Goal: Task Accomplishment & Management: Manage account settings

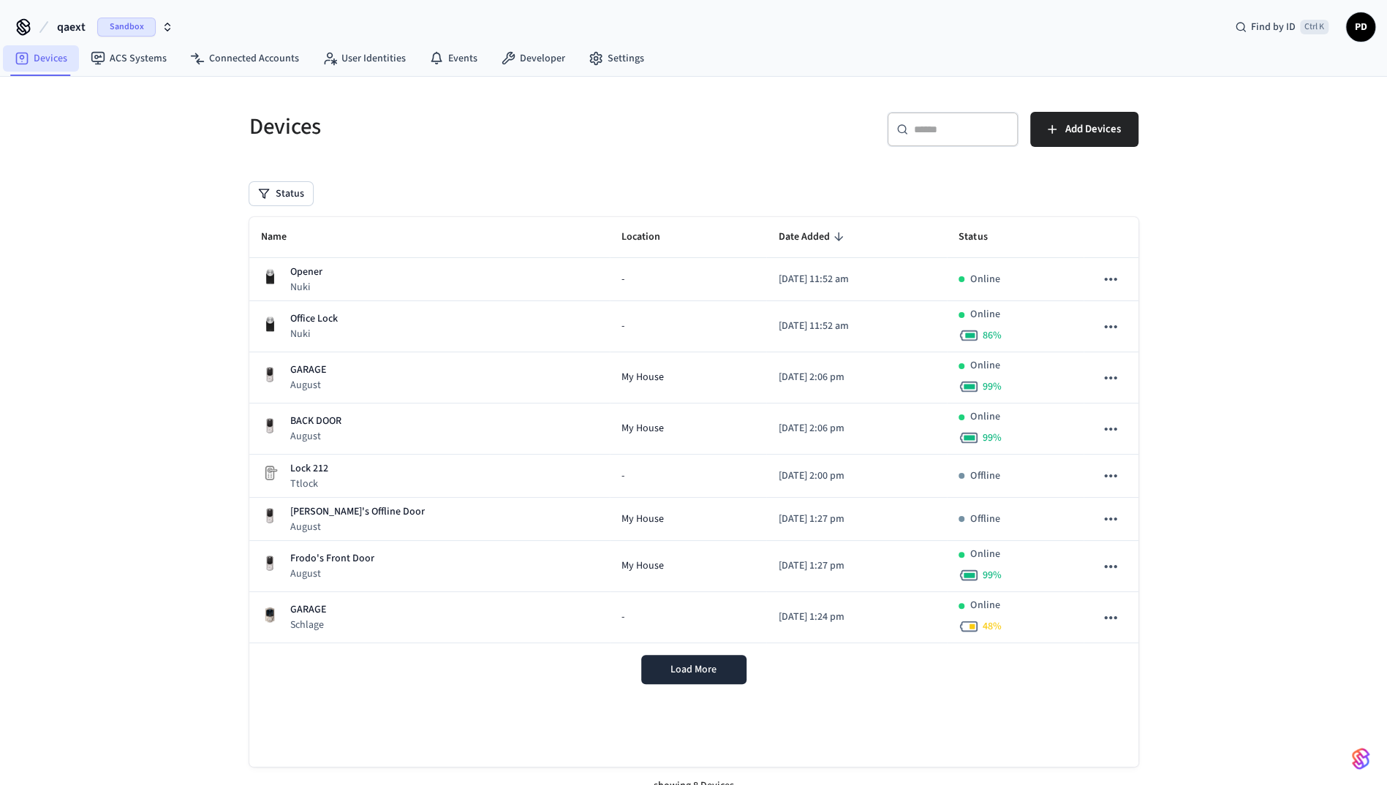
click at [32, 51] on link "Devices" at bounding box center [41, 58] width 76 height 26
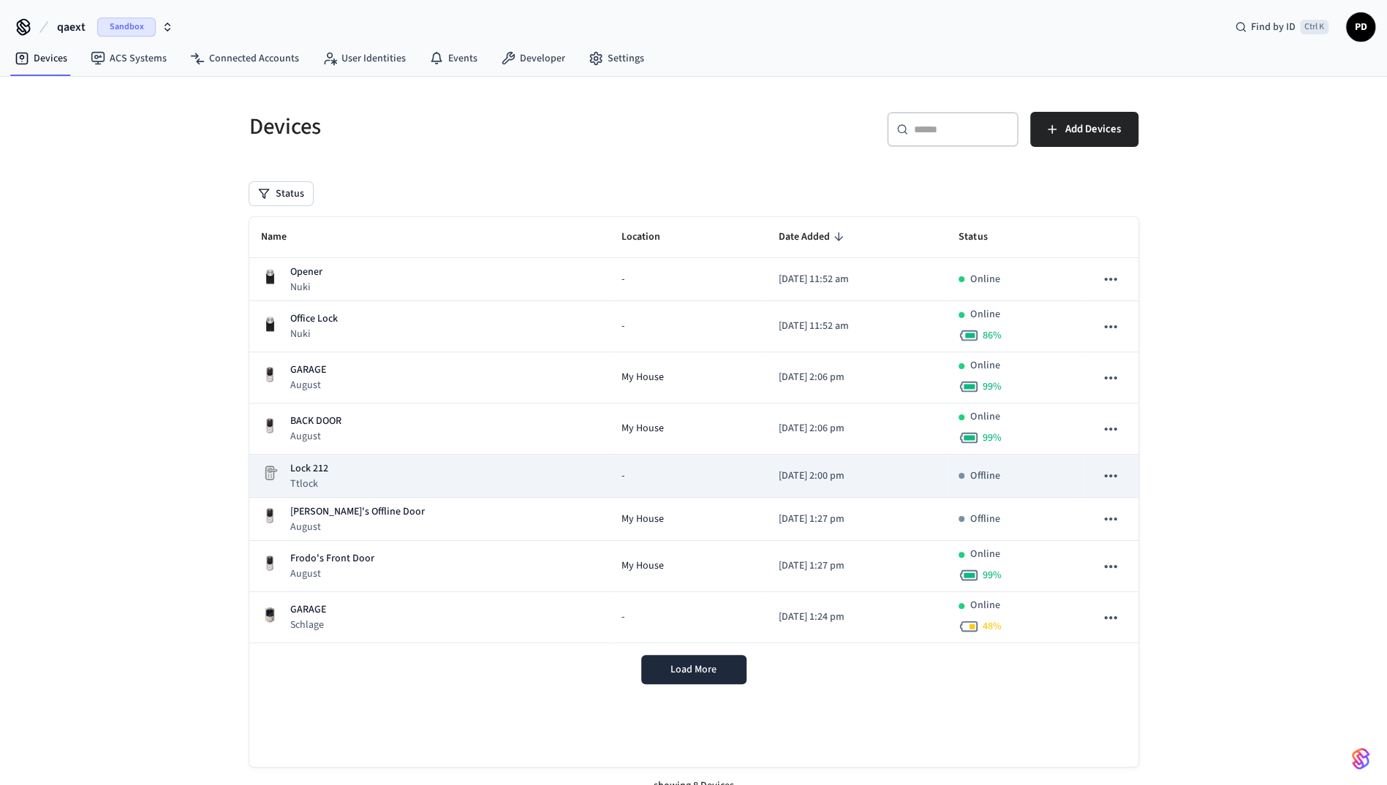
click at [355, 487] on div "Lock 212 Ttlock" at bounding box center [430, 476] width 338 height 30
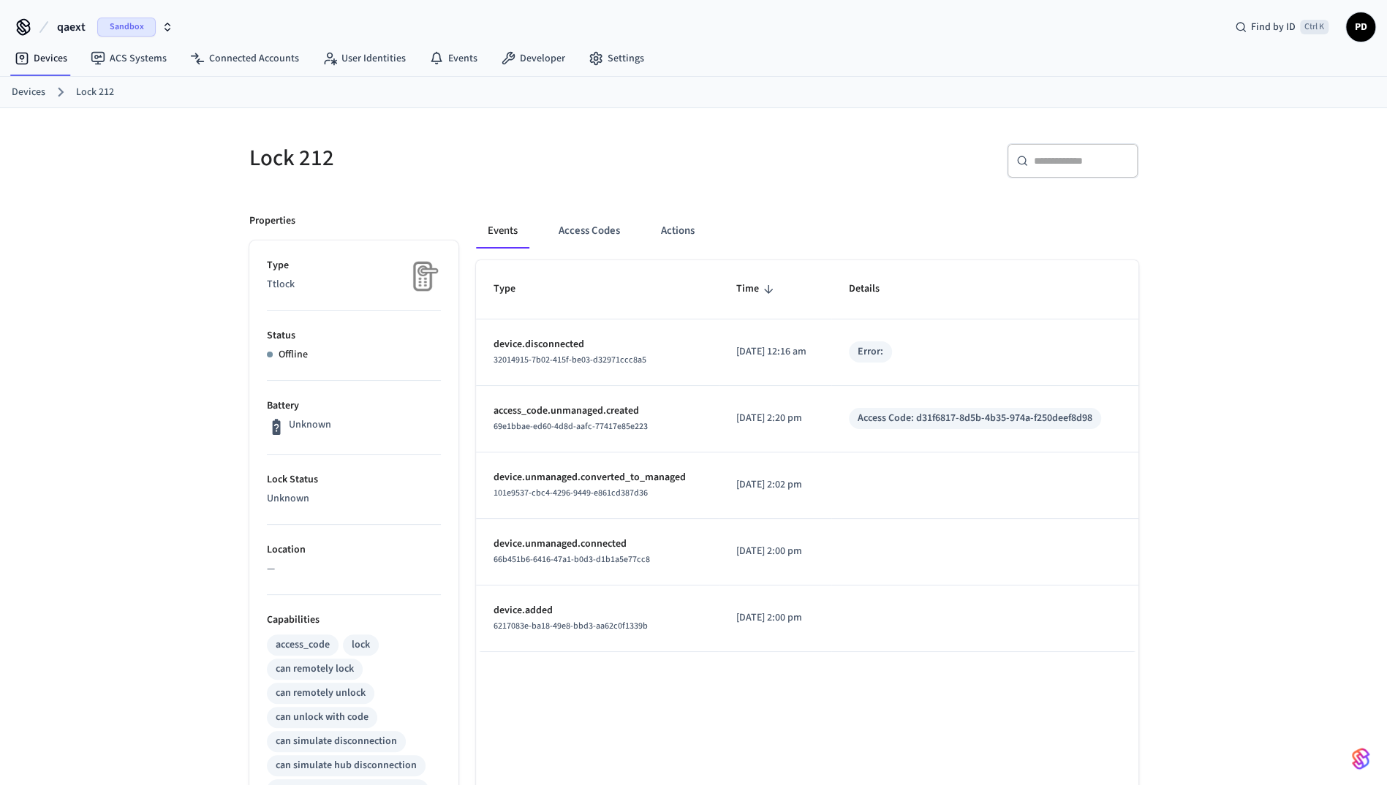
click at [69, 25] on span "qaext" at bounding box center [71, 27] width 29 height 18
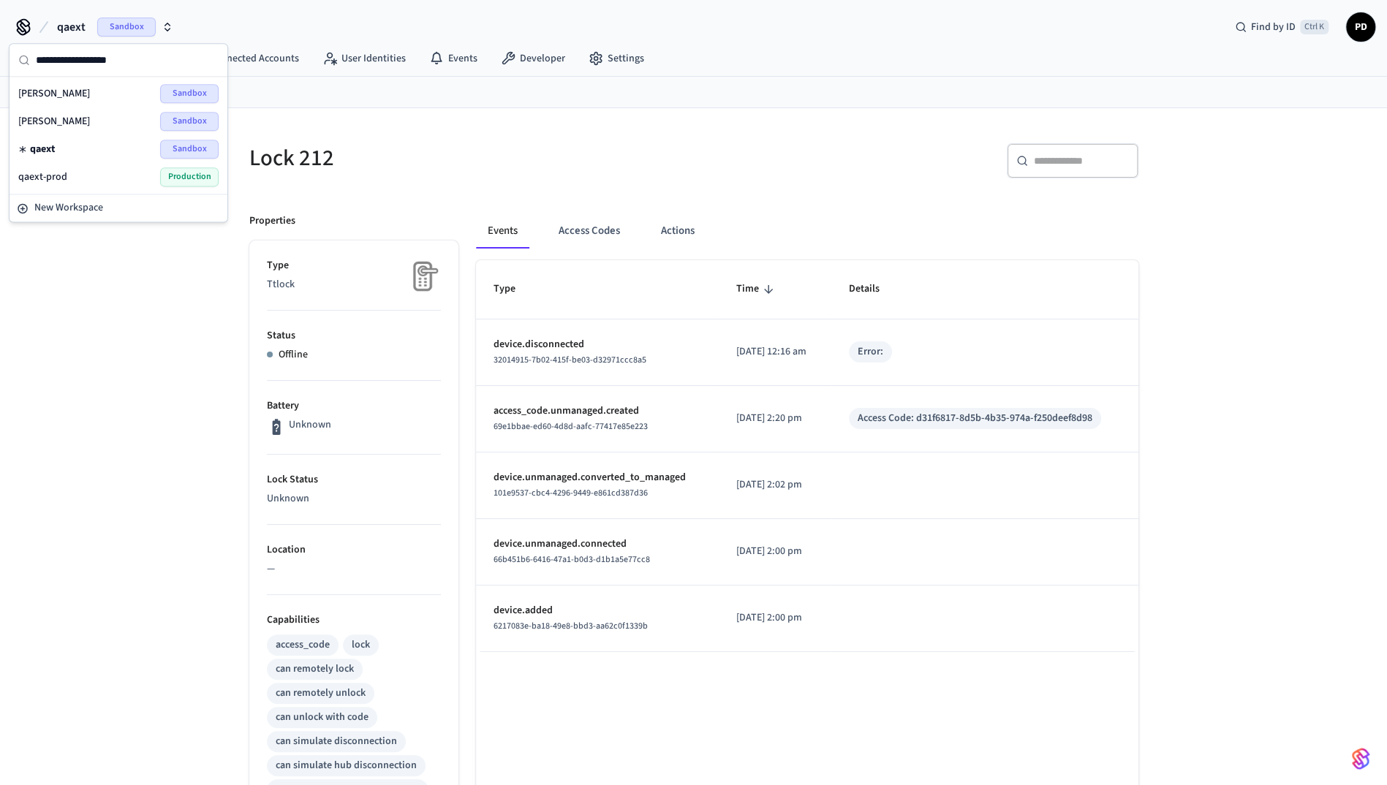
click at [79, 121] on div "dev-[PERSON_NAME]" at bounding box center [118, 121] width 200 height 19
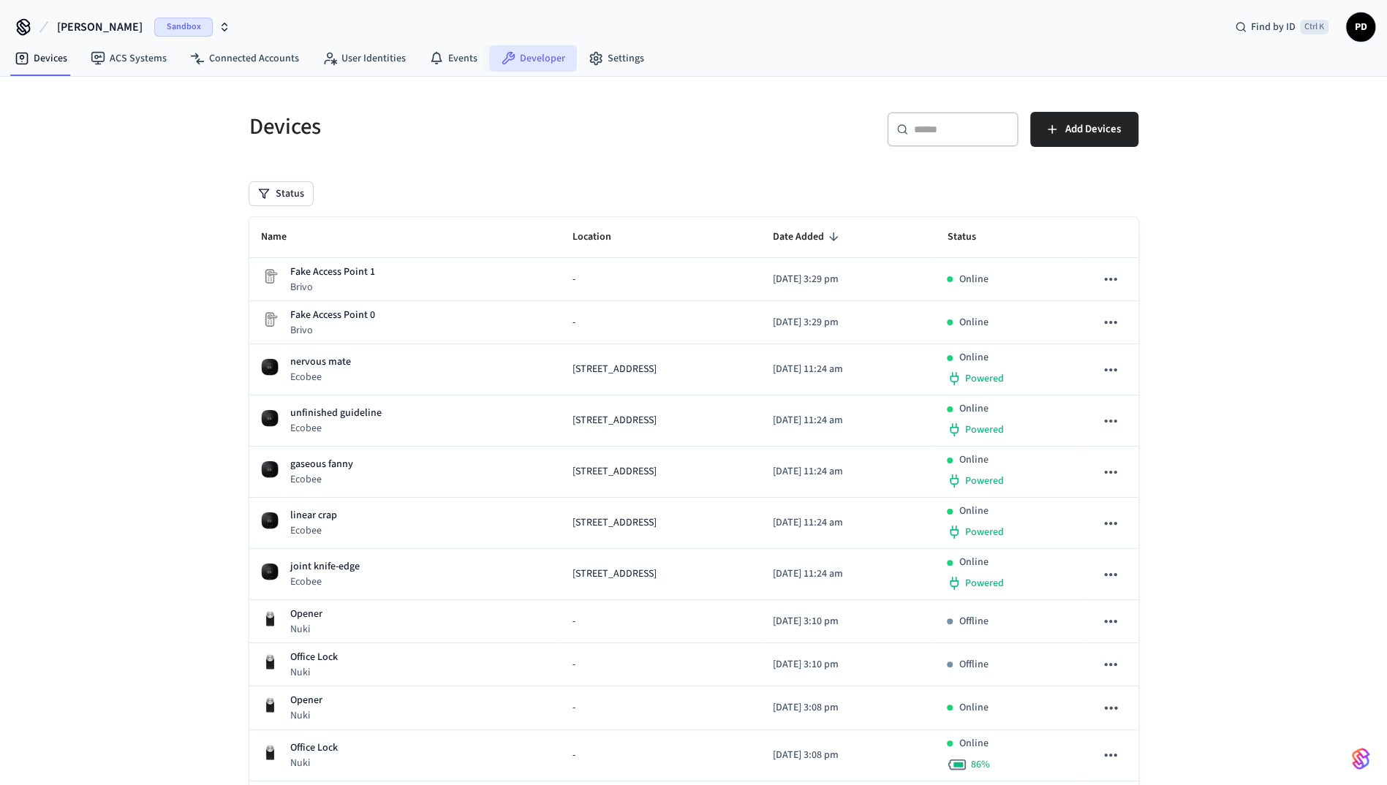
click at [546, 63] on link "Developer" at bounding box center [533, 58] width 88 height 26
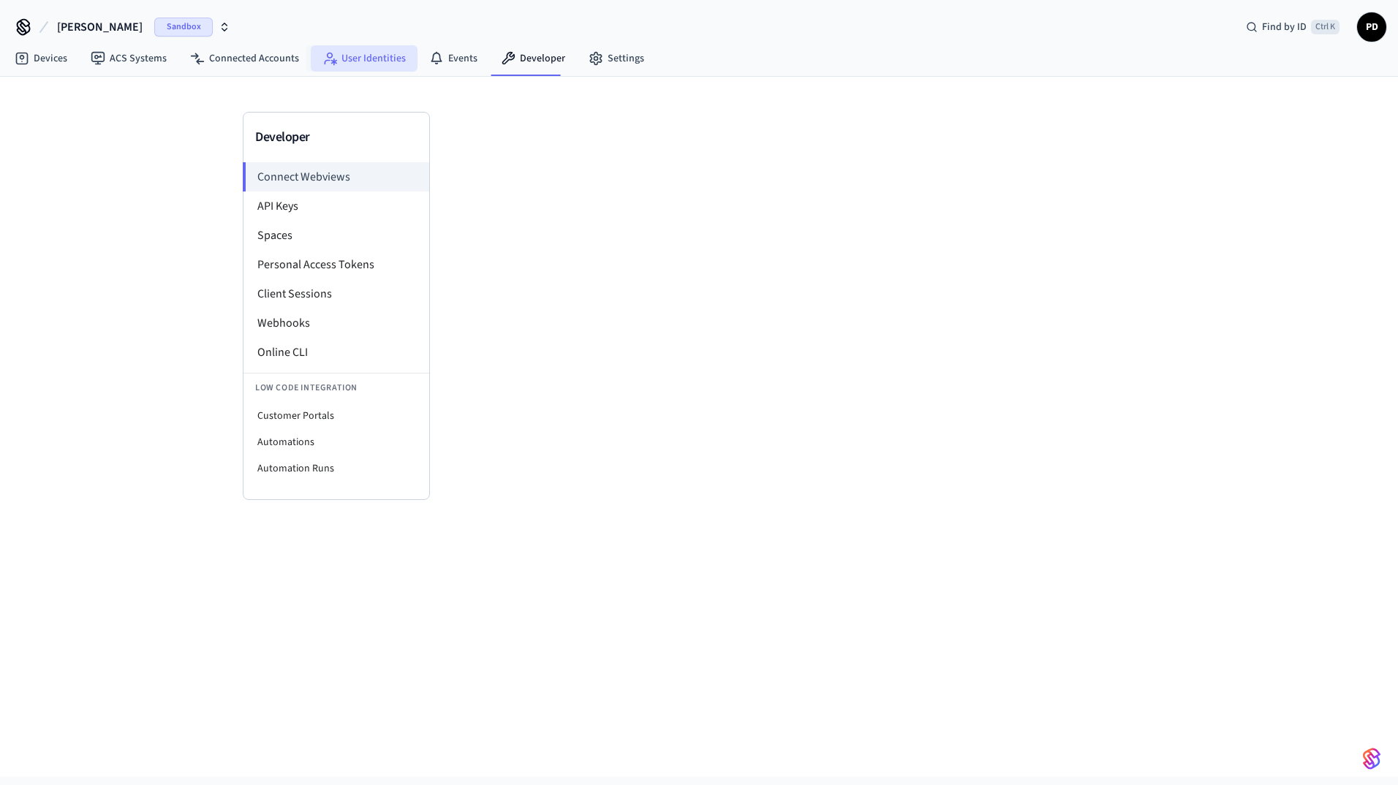
click at [358, 64] on link "User Identities" at bounding box center [364, 58] width 107 height 26
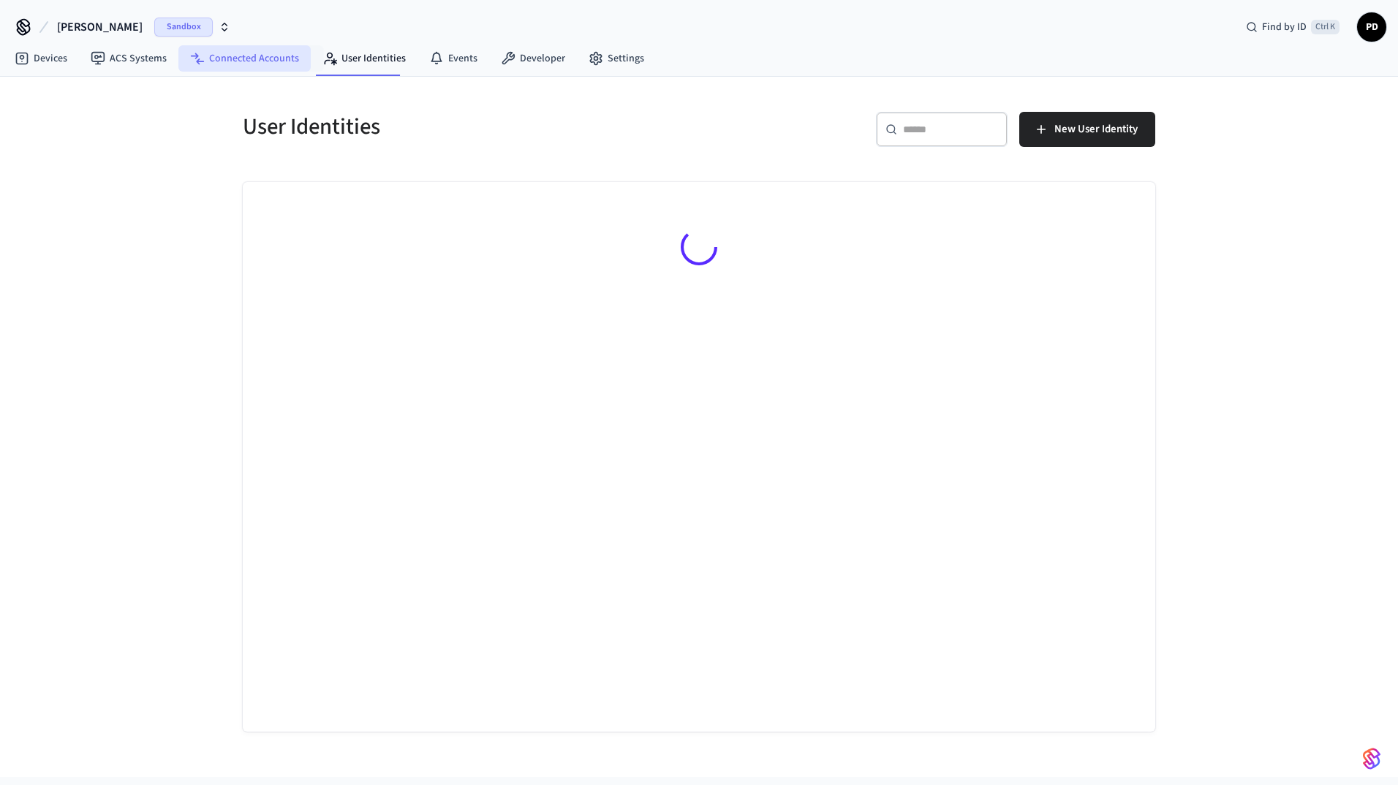
click at [264, 56] on link "Connected Accounts" at bounding box center [244, 58] width 132 height 26
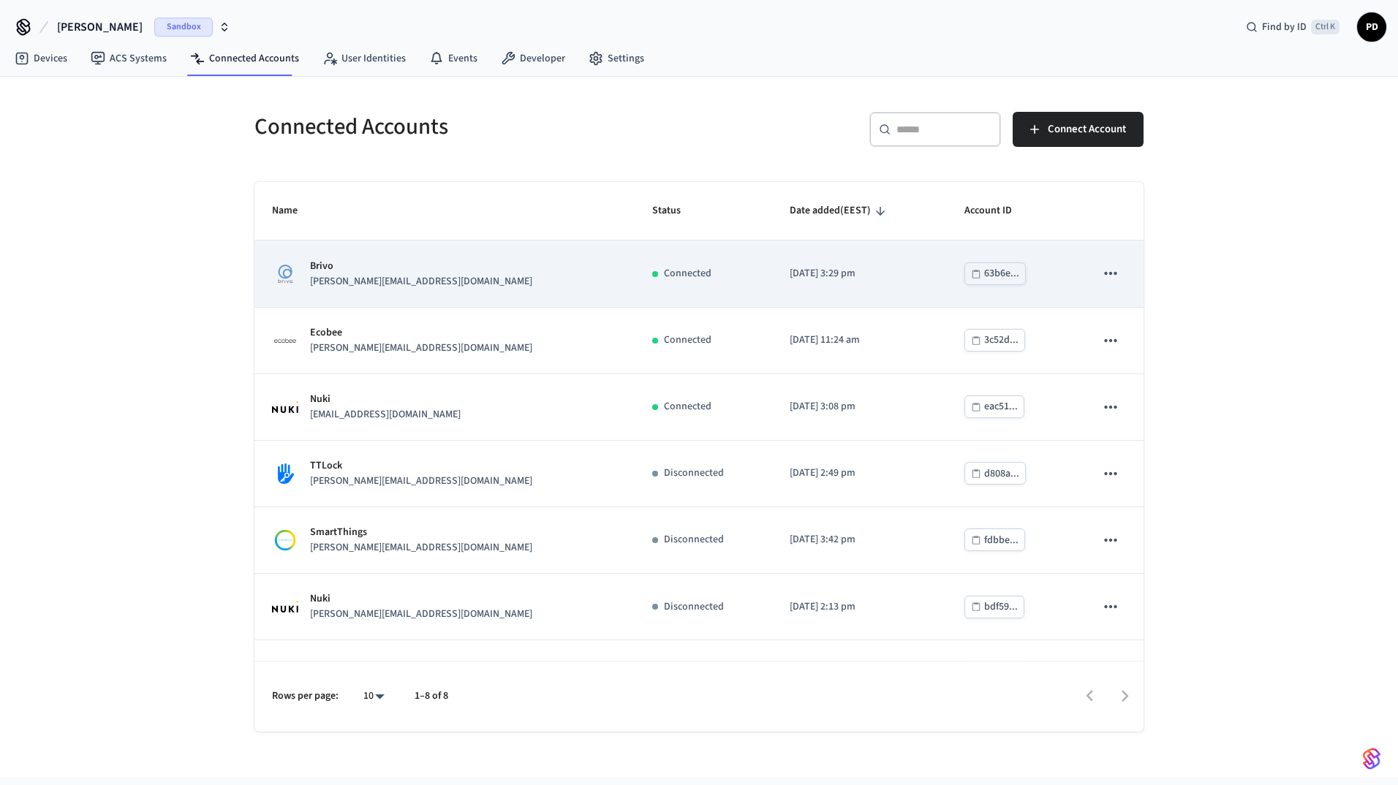
click at [1101, 270] on icon "sticky table" at bounding box center [1110, 273] width 19 height 19
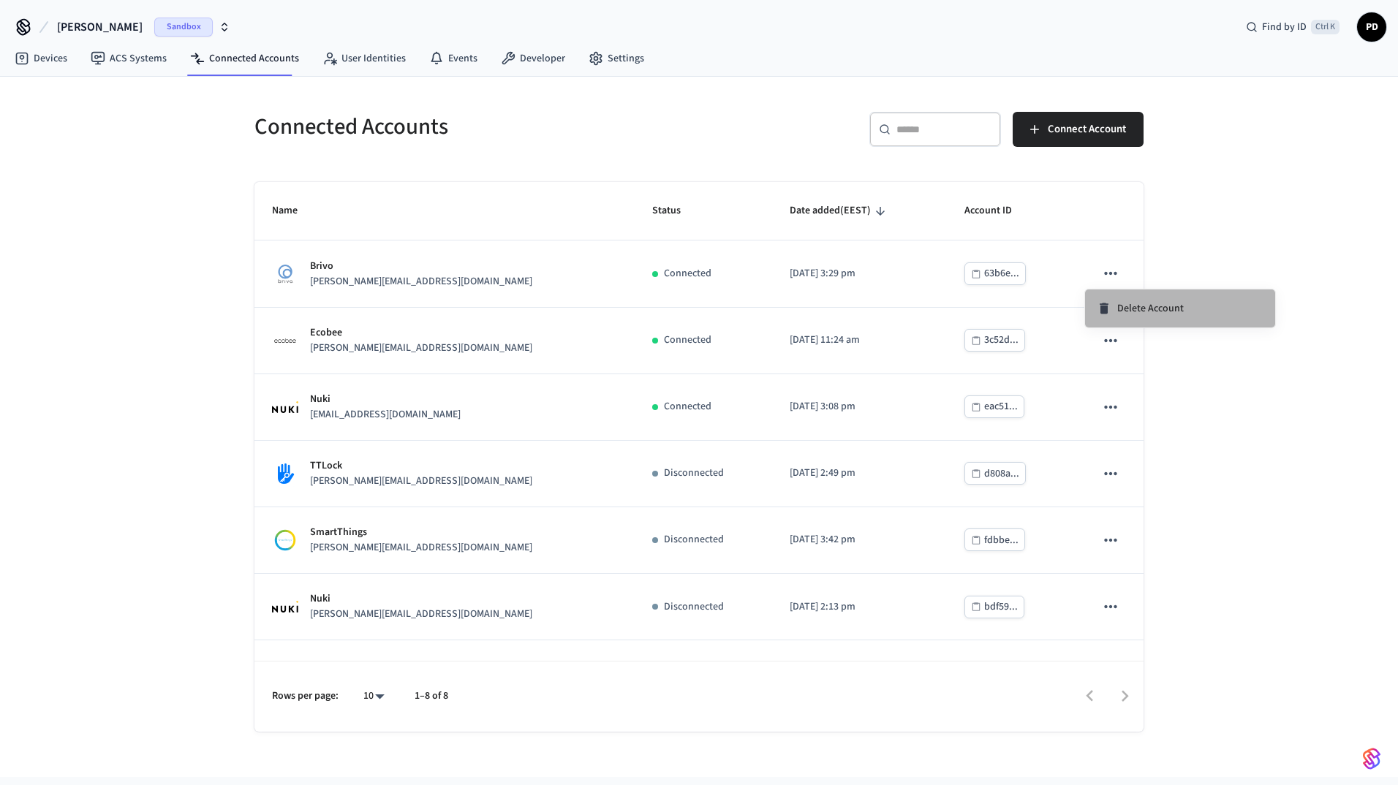
click at [1123, 310] on span "Delete Account" at bounding box center [1150, 308] width 67 height 15
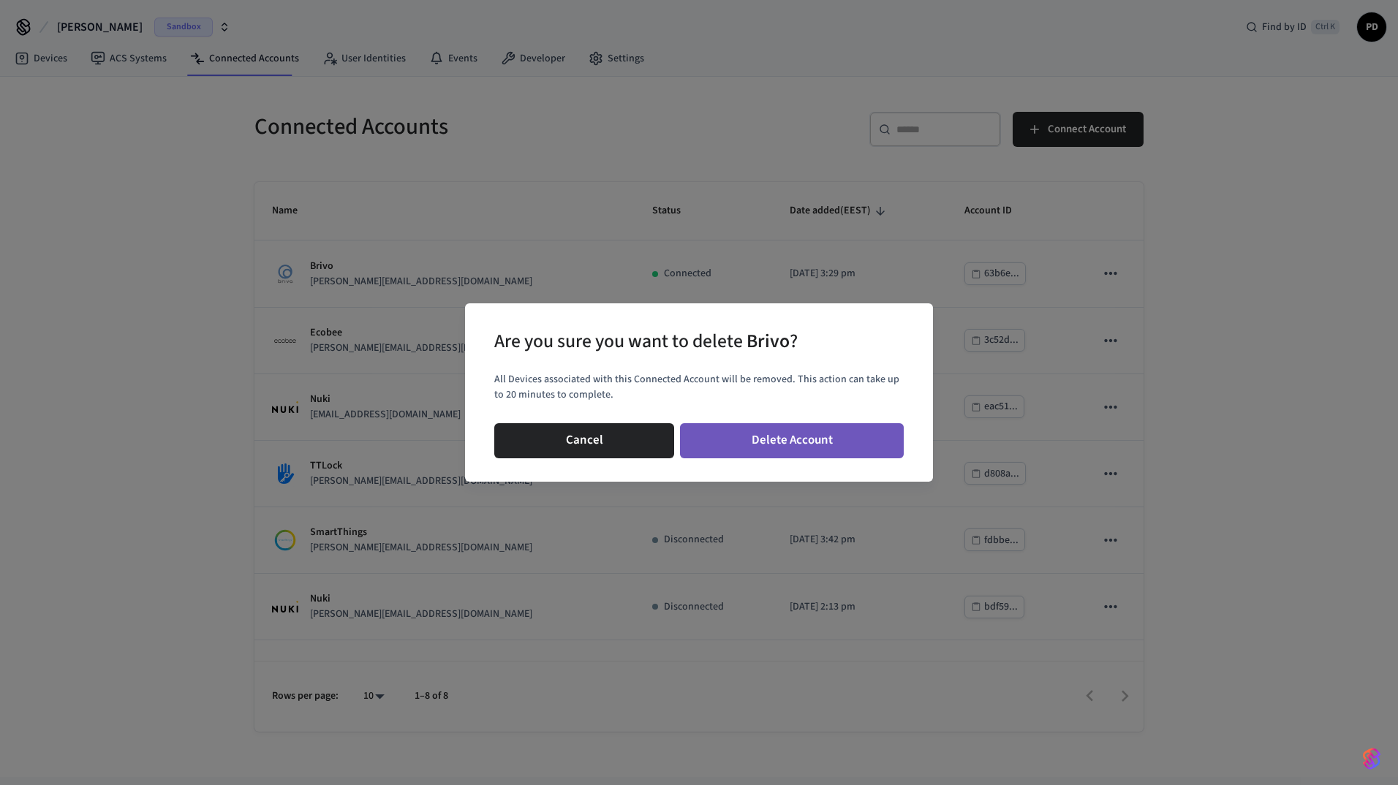
click at [768, 443] on button "Delete Account" at bounding box center [792, 440] width 224 height 35
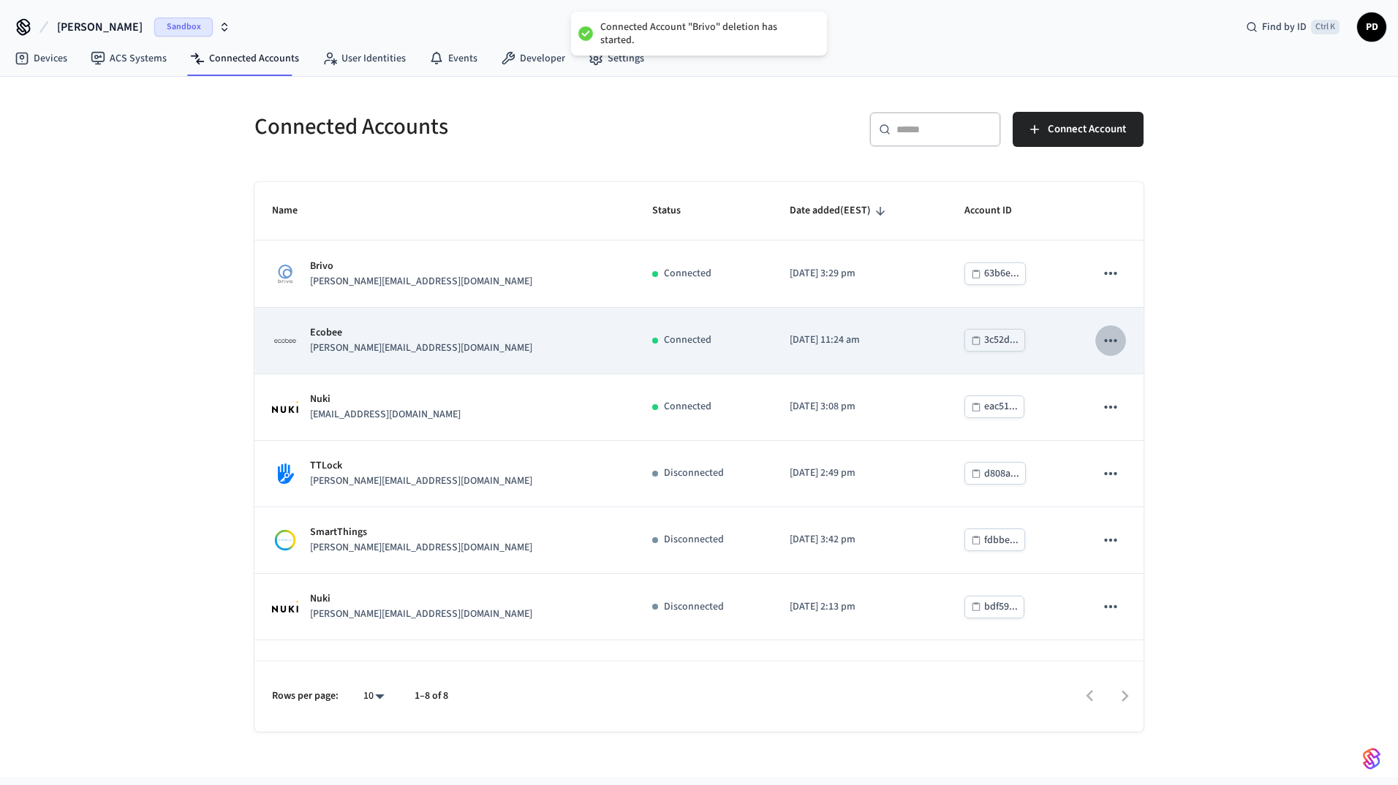
click at [1101, 341] on icon "sticky table" at bounding box center [1110, 340] width 19 height 19
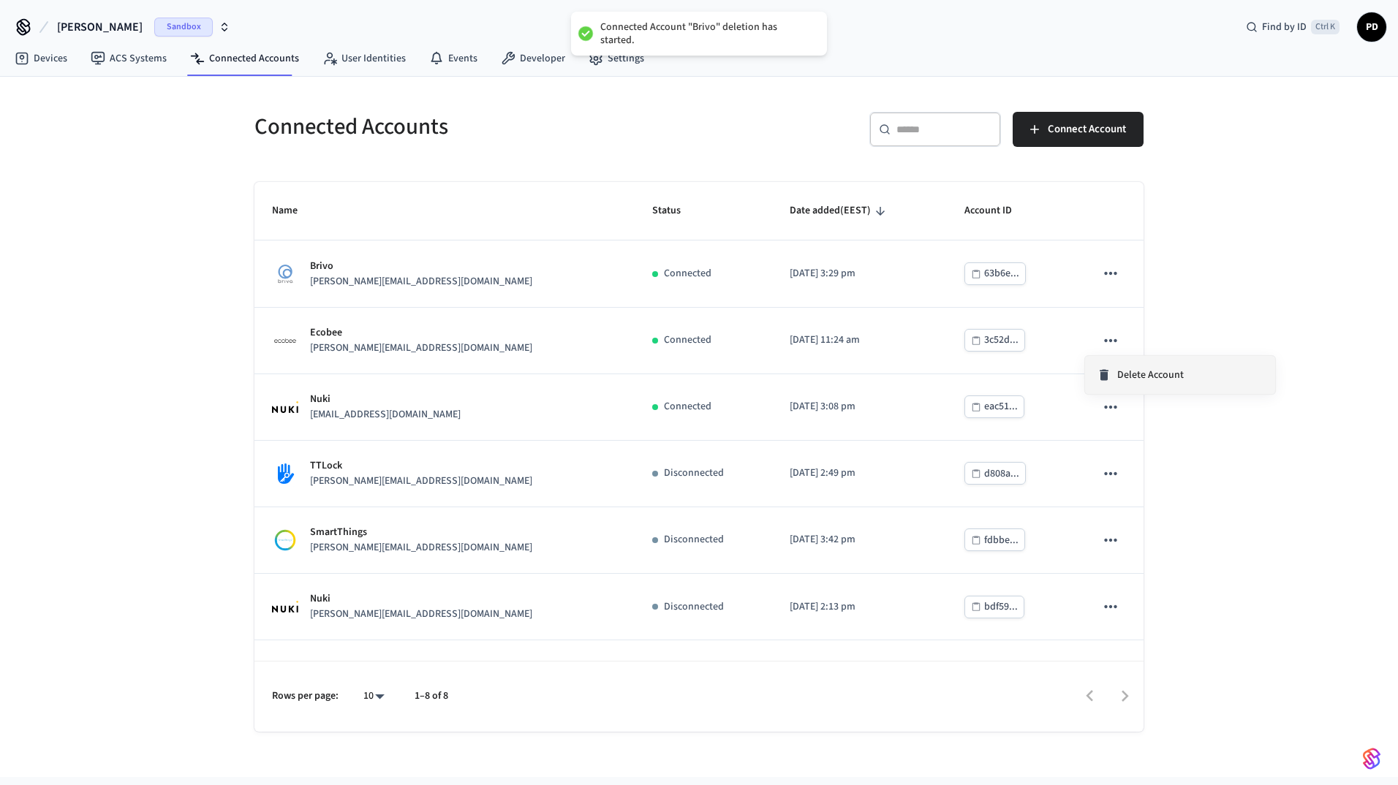
click at [1115, 376] on div "Delete Account" at bounding box center [1139, 375] width 87 height 15
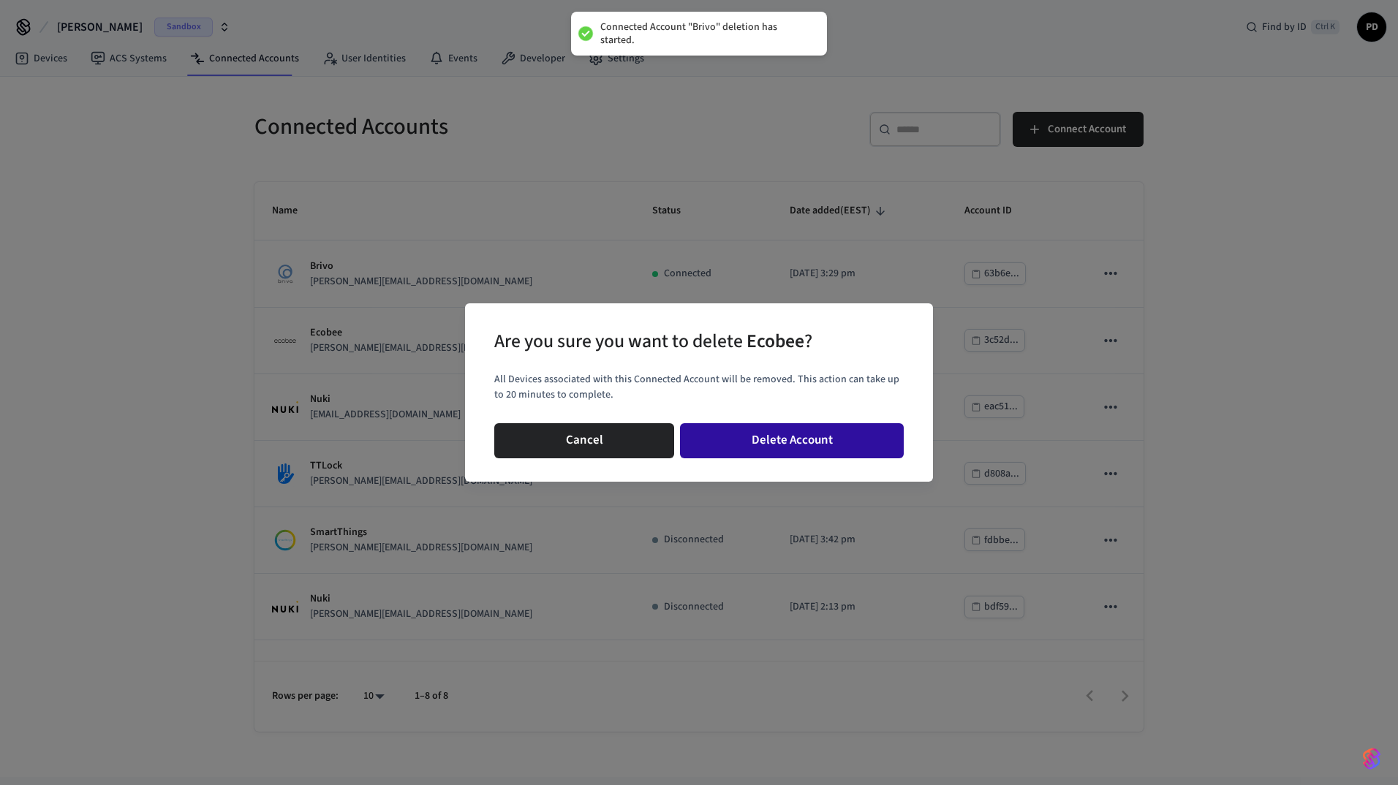
click at [809, 457] on button "Delete Account" at bounding box center [792, 440] width 224 height 35
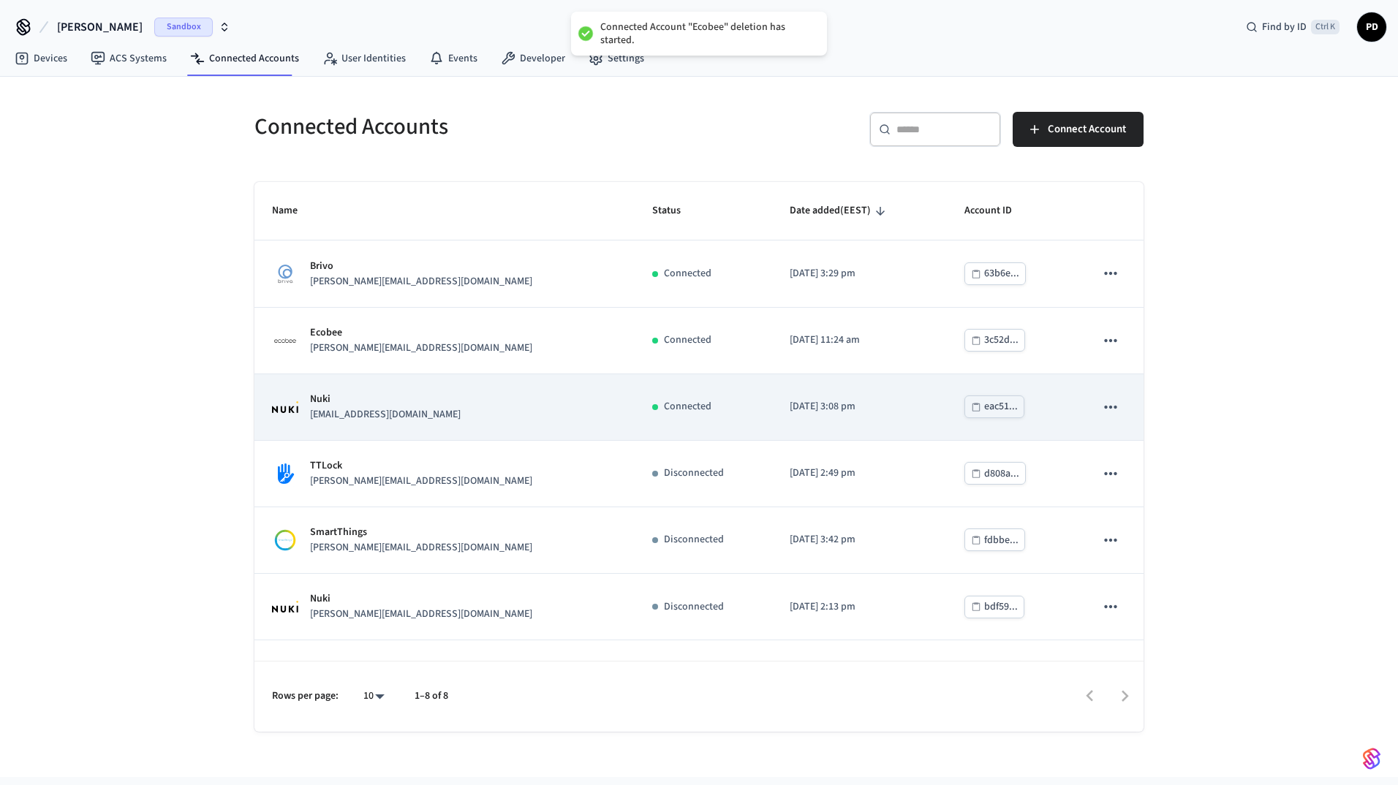
click at [1101, 404] on icon "sticky table" at bounding box center [1110, 407] width 19 height 19
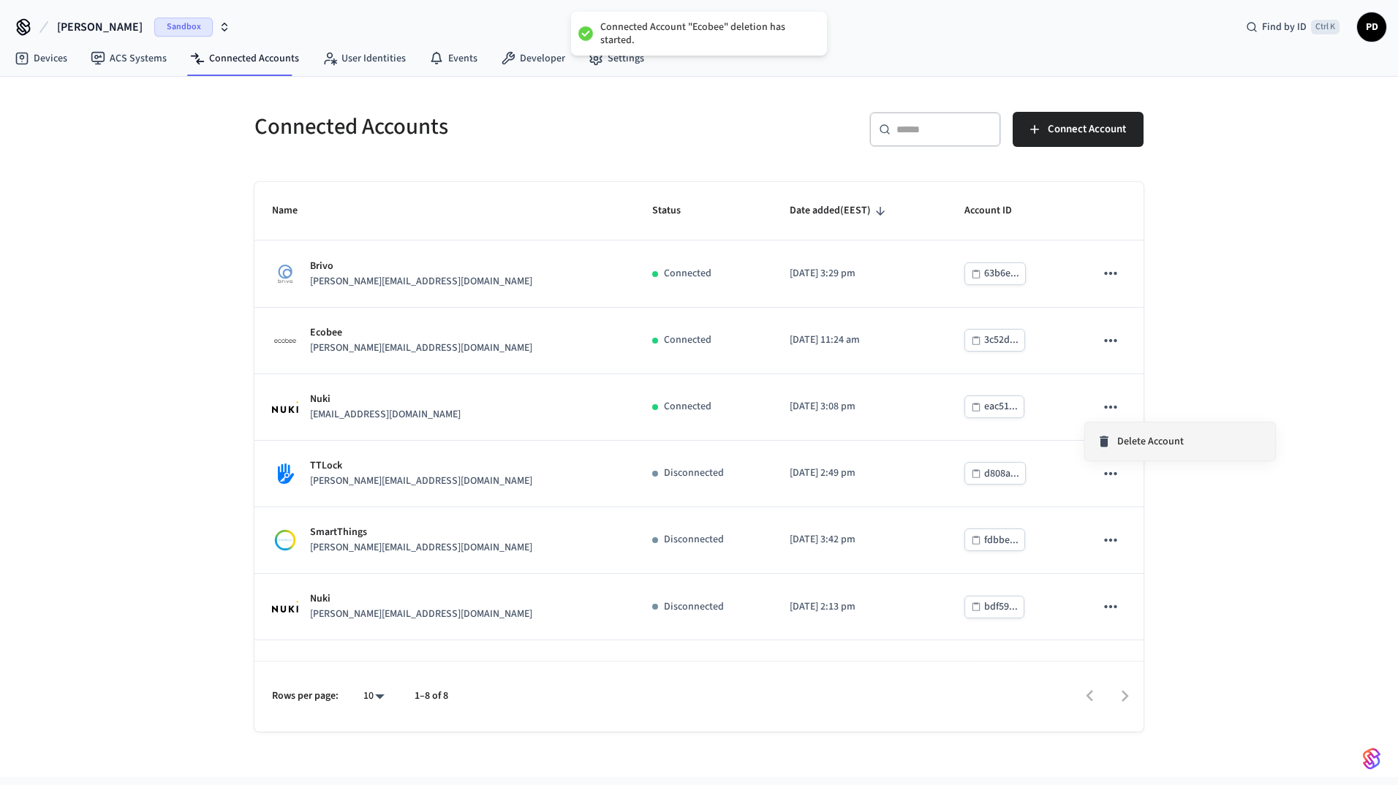
click at [1111, 439] on div "Delete Account" at bounding box center [1139, 441] width 87 height 15
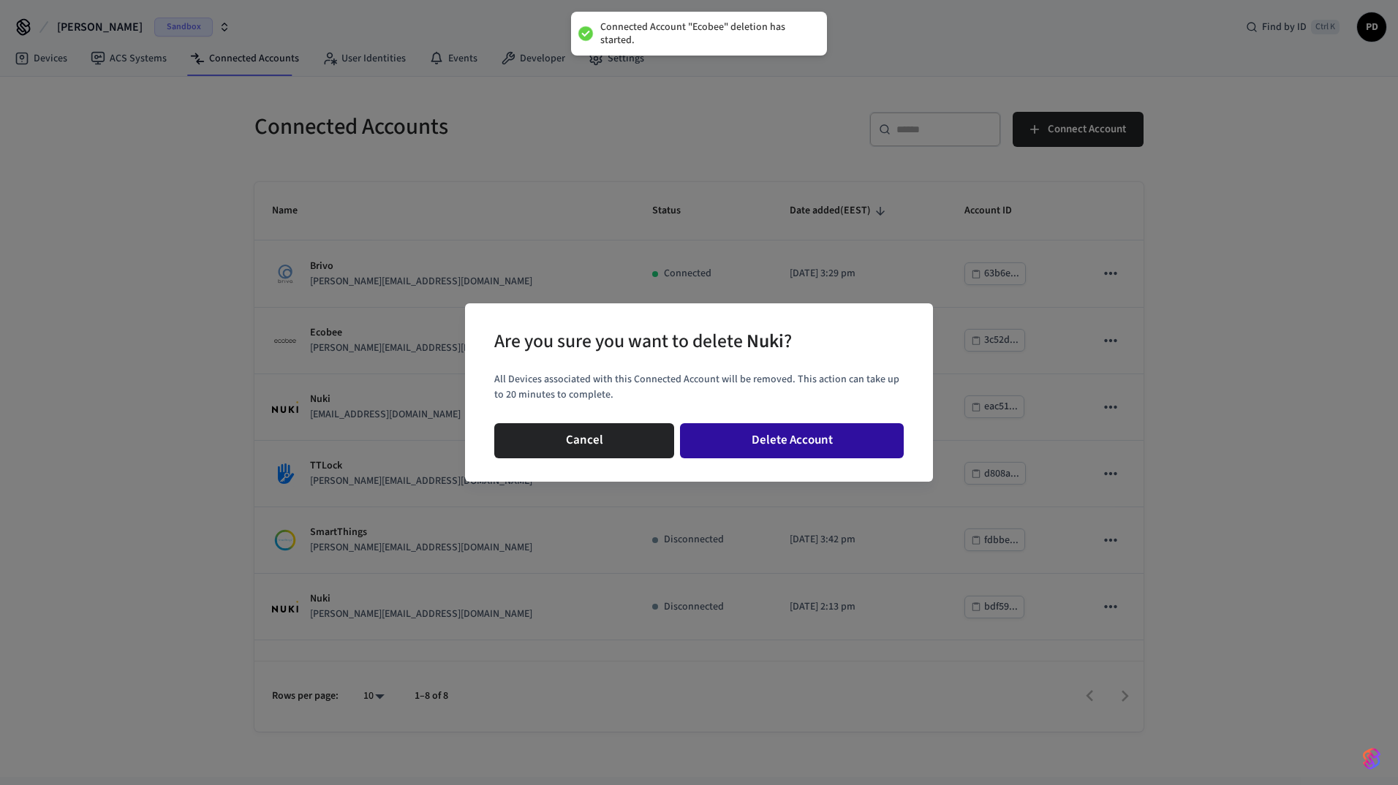
click at [846, 439] on button "Delete Account" at bounding box center [792, 440] width 224 height 35
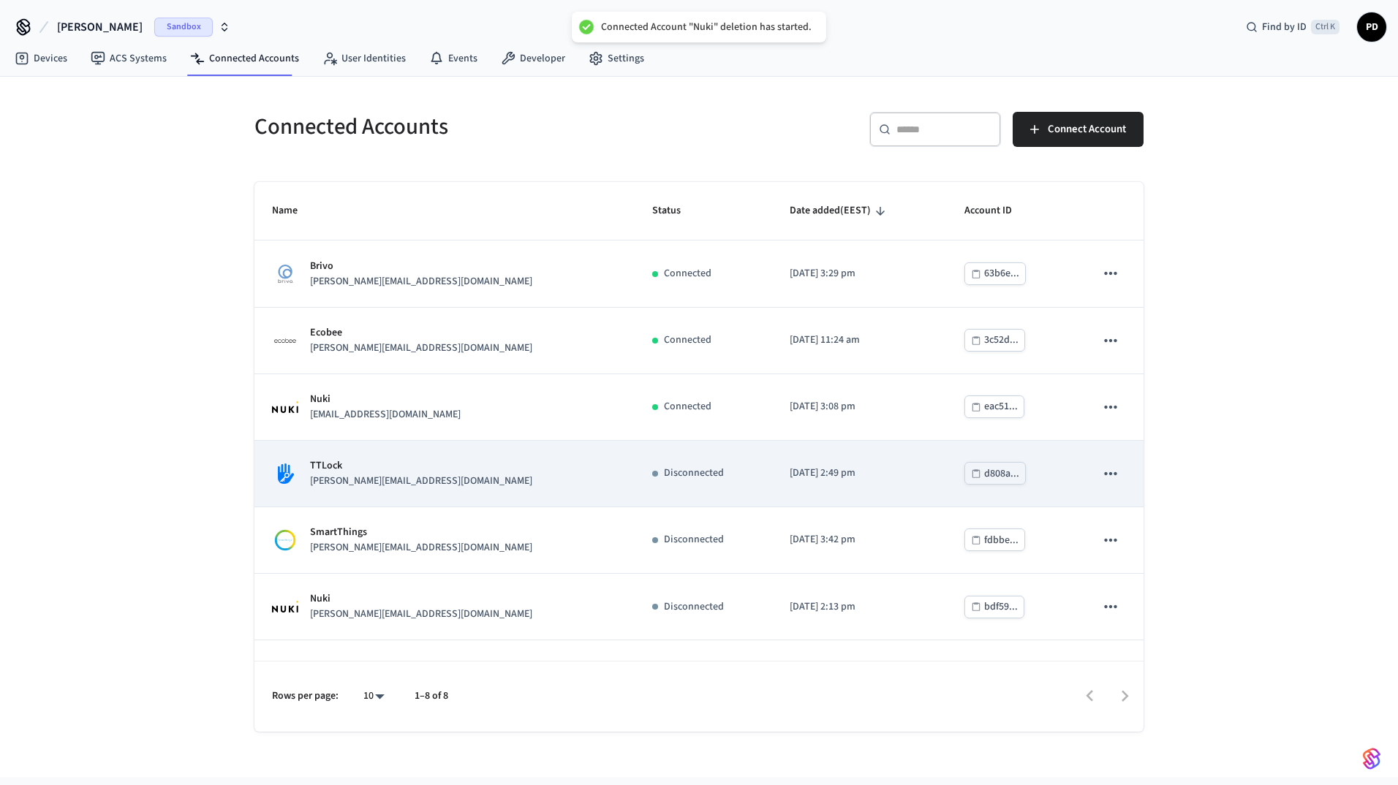
click at [1101, 478] on icon "sticky table" at bounding box center [1110, 473] width 19 height 19
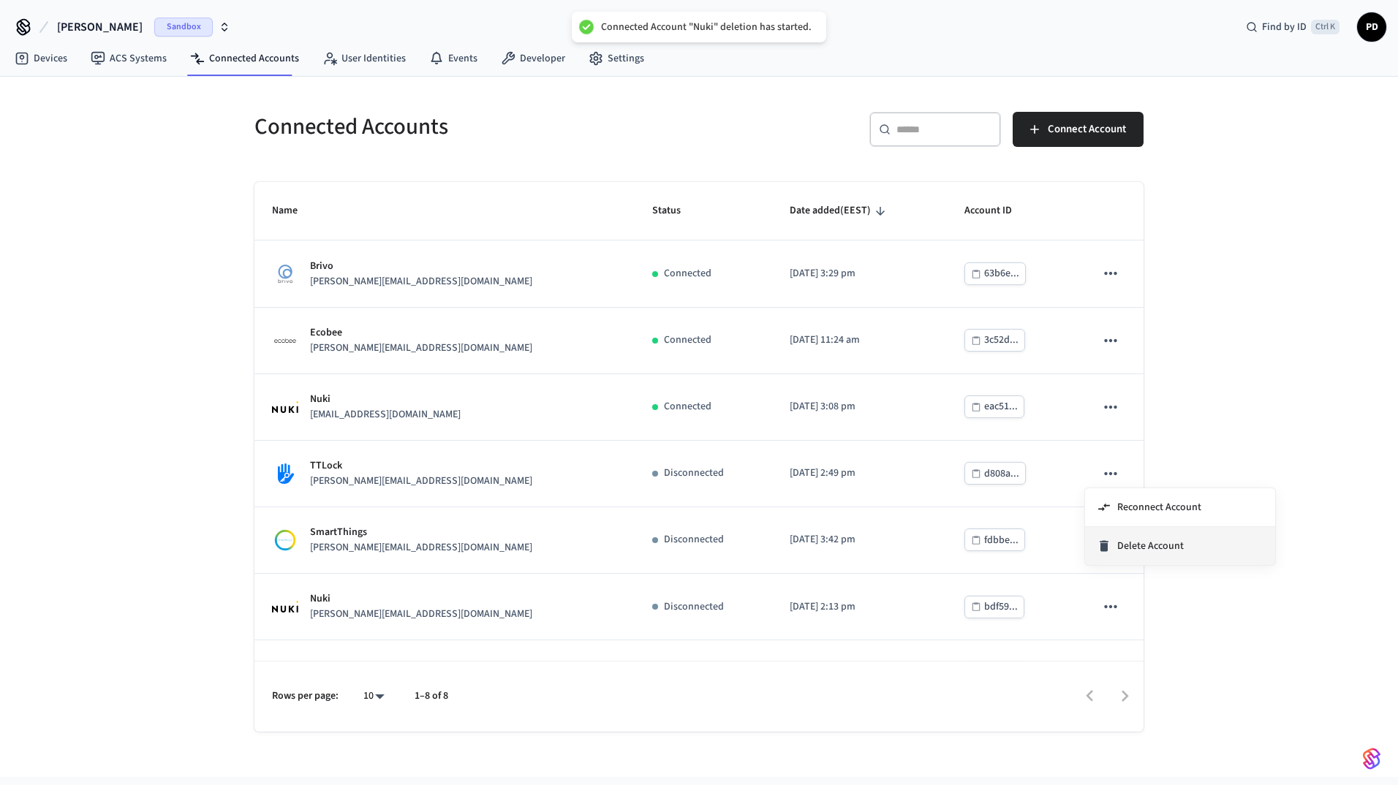
click at [1126, 535] on li "Delete Account" at bounding box center [1180, 546] width 190 height 38
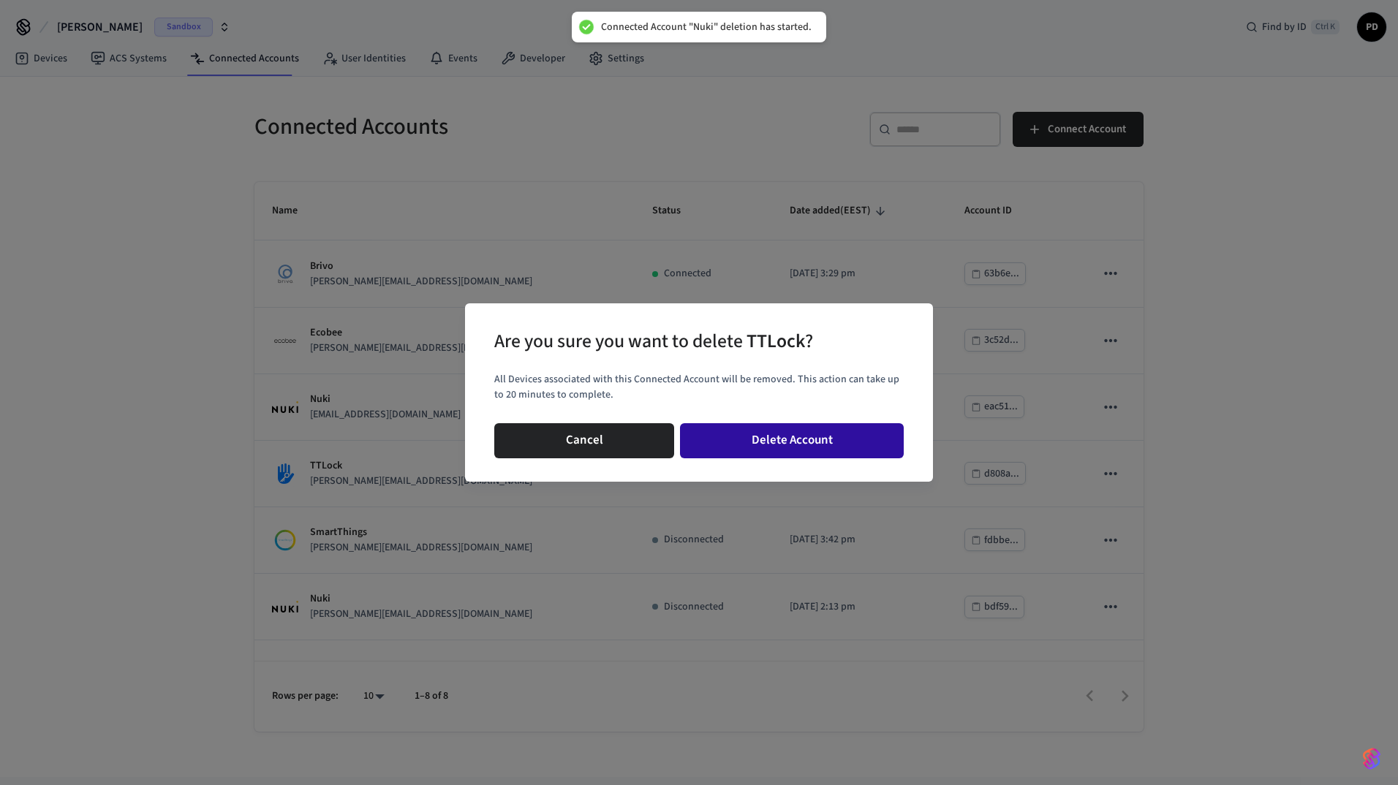
click at [868, 444] on button "Delete Account" at bounding box center [792, 440] width 224 height 35
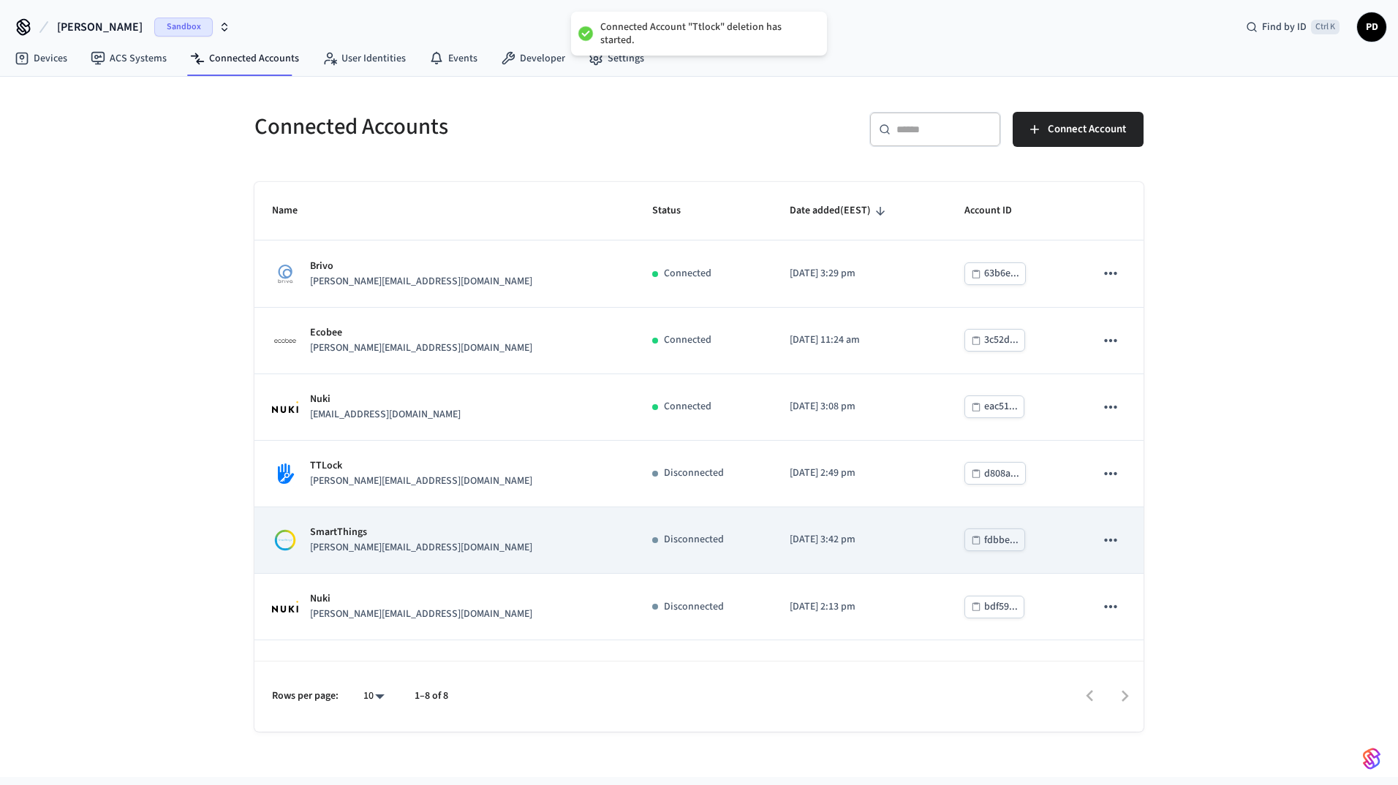
click at [1105, 535] on icon "sticky table" at bounding box center [1110, 540] width 19 height 19
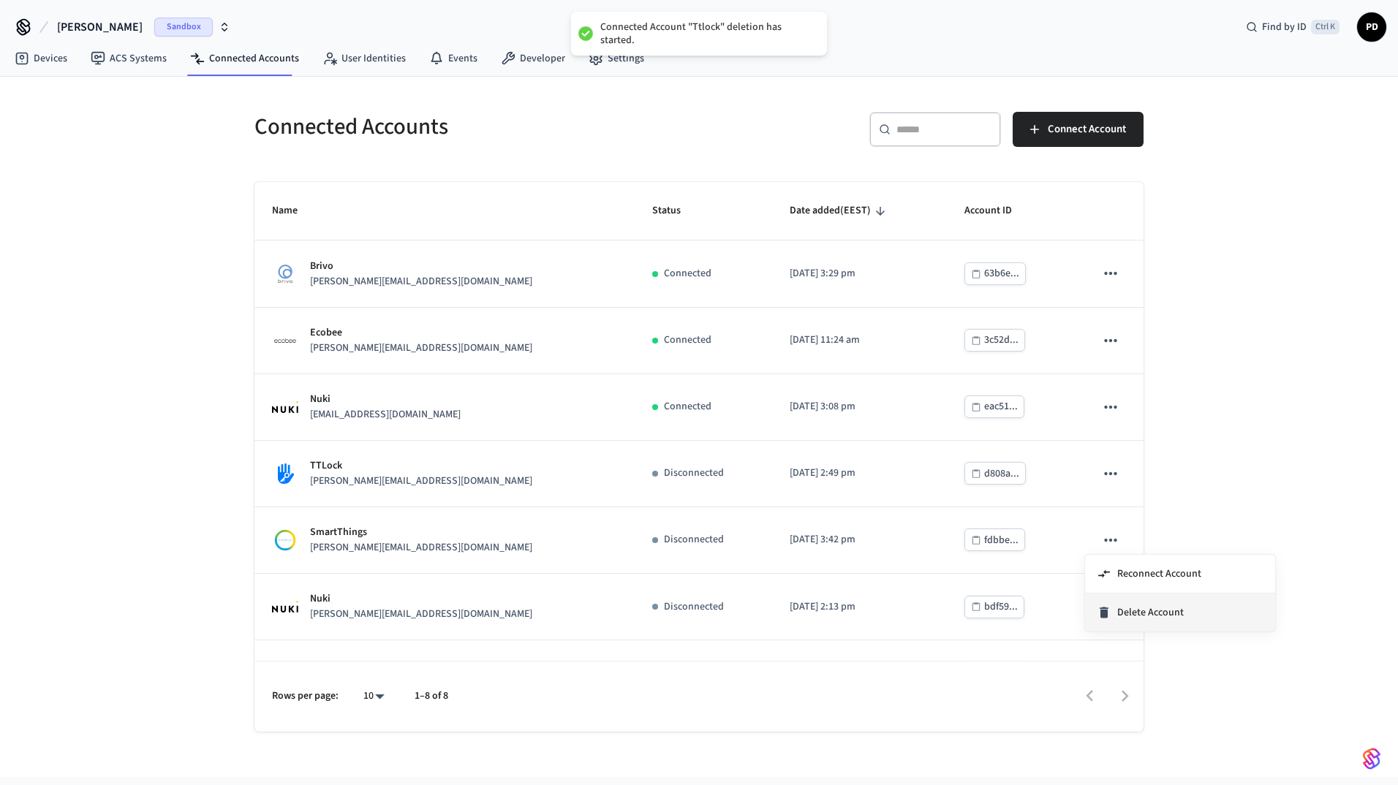
click at [1146, 607] on span "Delete Account" at bounding box center [1150, 612] width 67 height 15
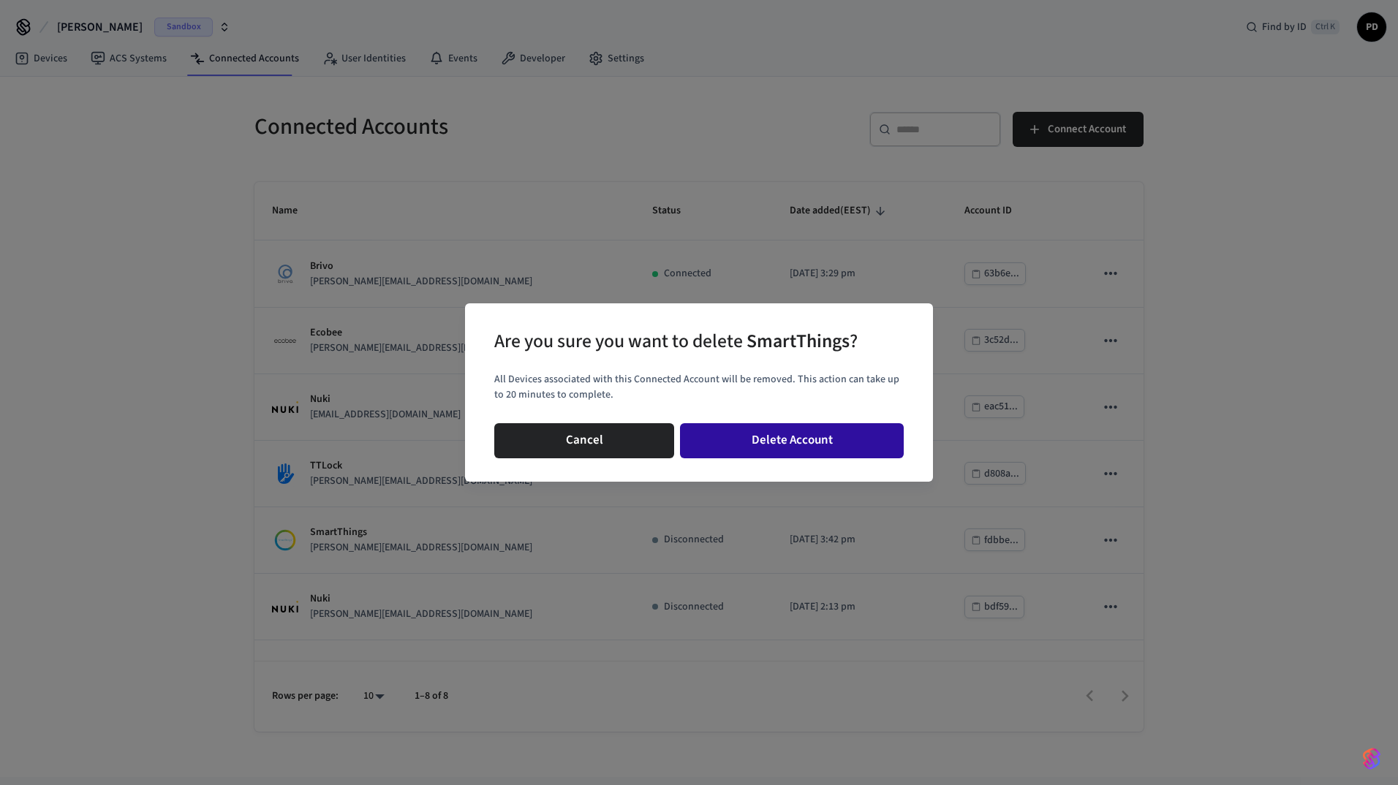
click at [840, 437] on button "Delete Account" at bounding box center [792, 440] width 224 height 35
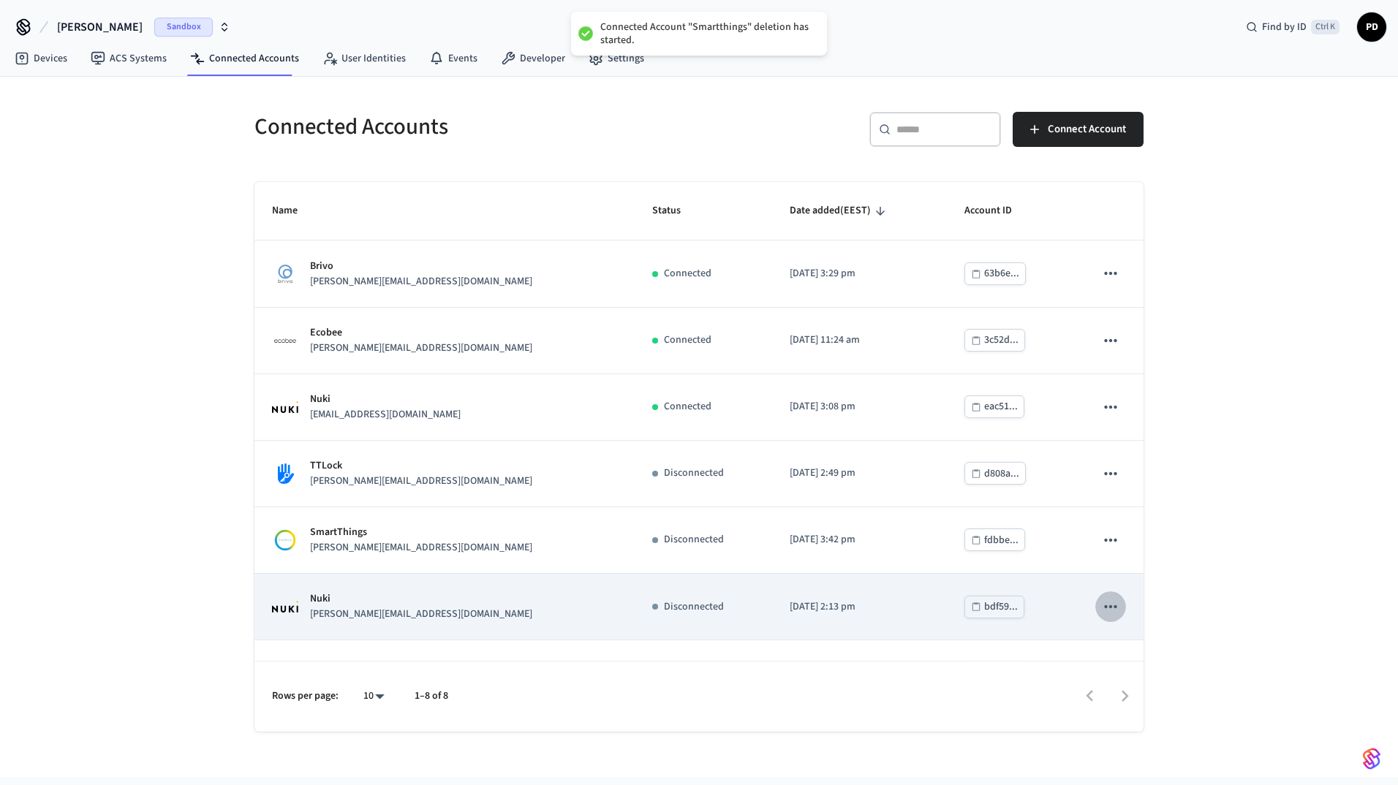
click at [1106, 612] on icon "sticky table" at bounding box center [1110, 606] width 19 height 19
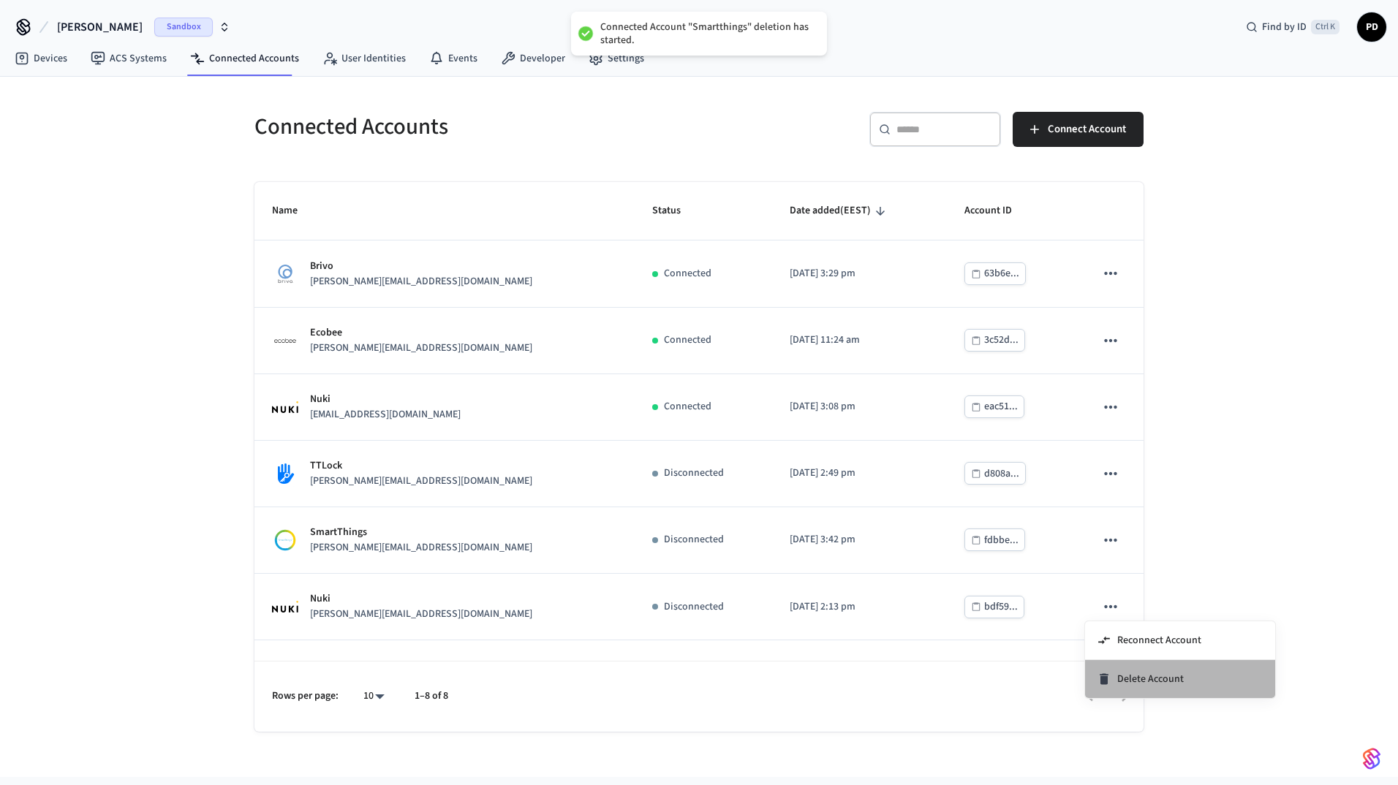
click at [1136, 674] on span "Delete Account" at bounding box center [1150, 679] width 67 height 15
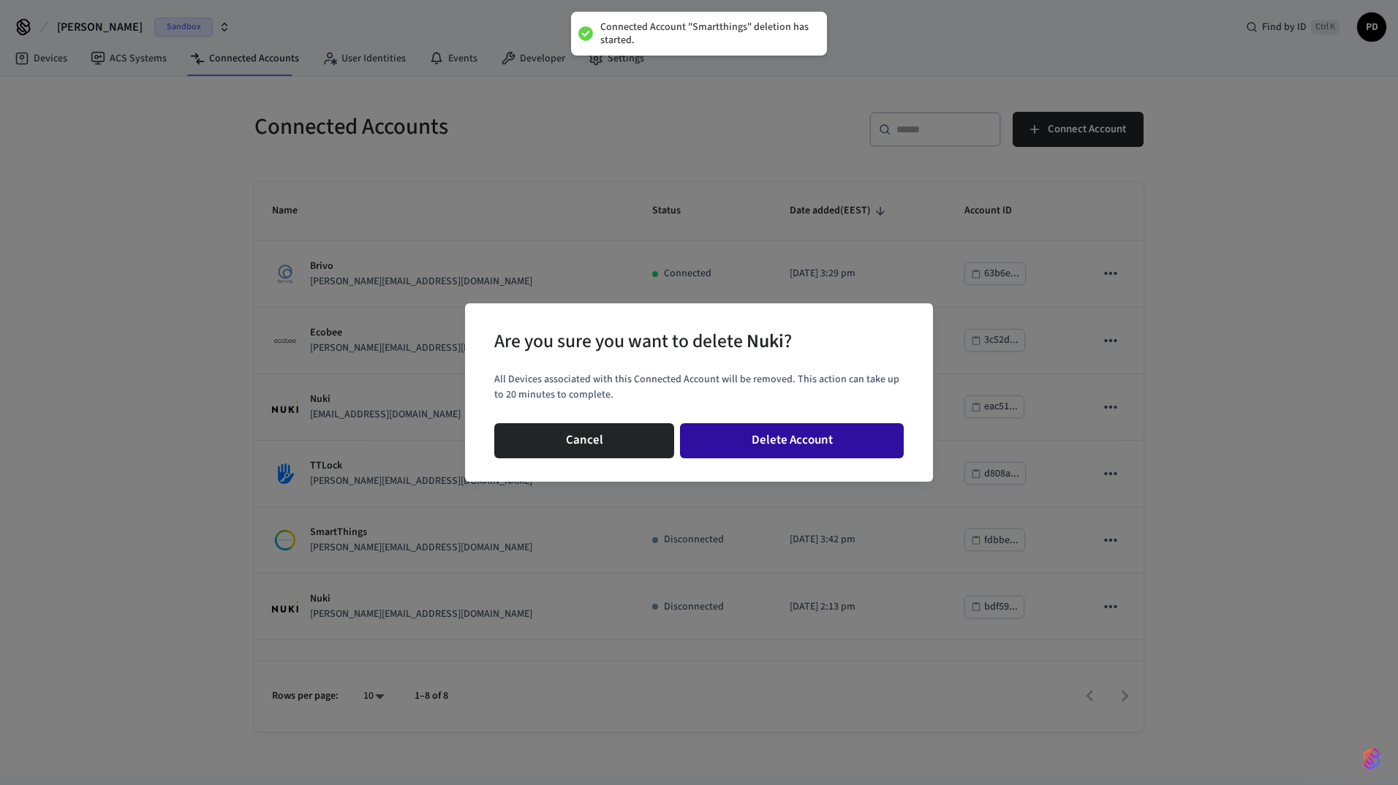
click at [863, 444] on button "Delete Account" at bounding box center [792, 440] width 224 height 35
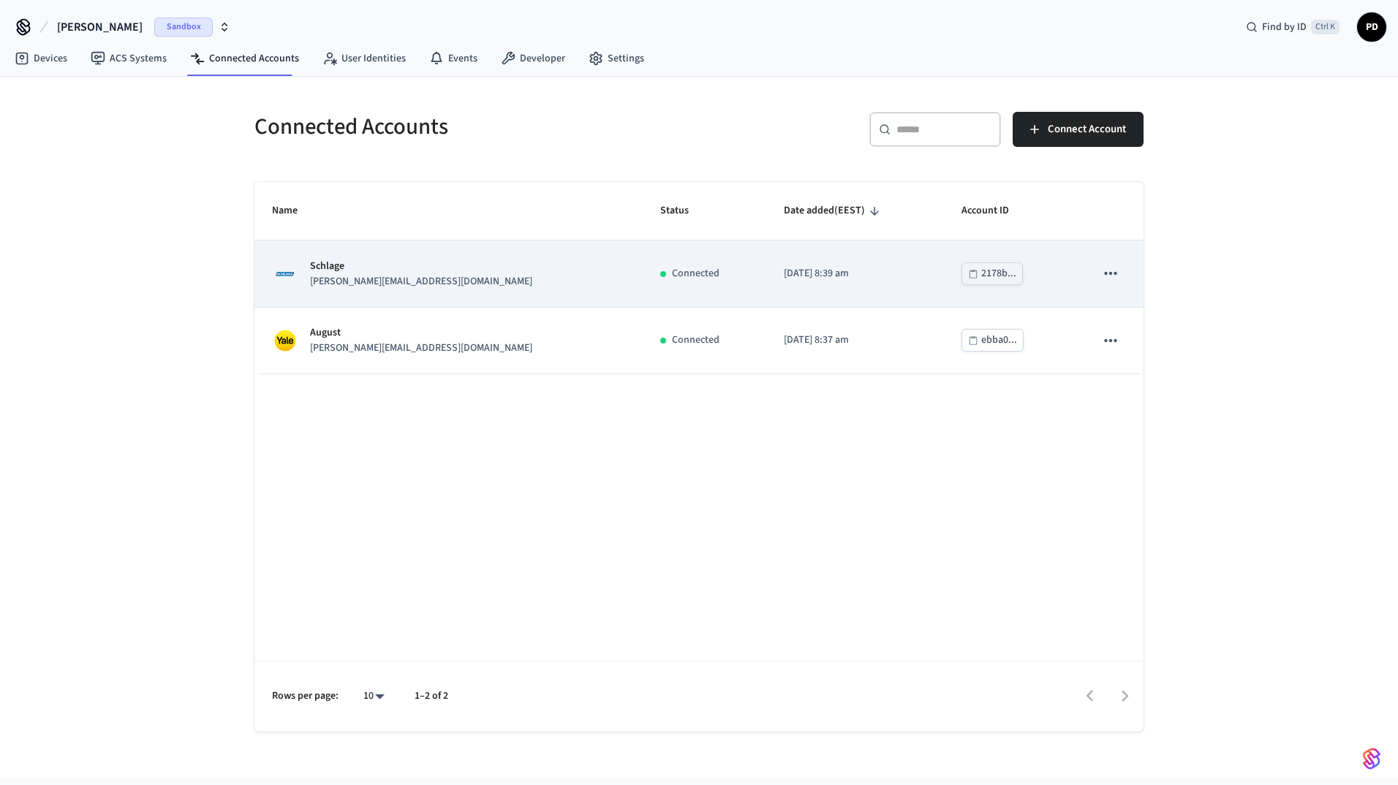
click at [1126, 268] on td "sticky table" at bounding box center [1110, 273] width 66 height 67
click at [1115, 272] on icon "sticky table" at bounding box center [1110, 273] width 12 height 3
click at [1103, 274] on icon "sticky table" at bounding box center [1110, 273] width 19 height 19
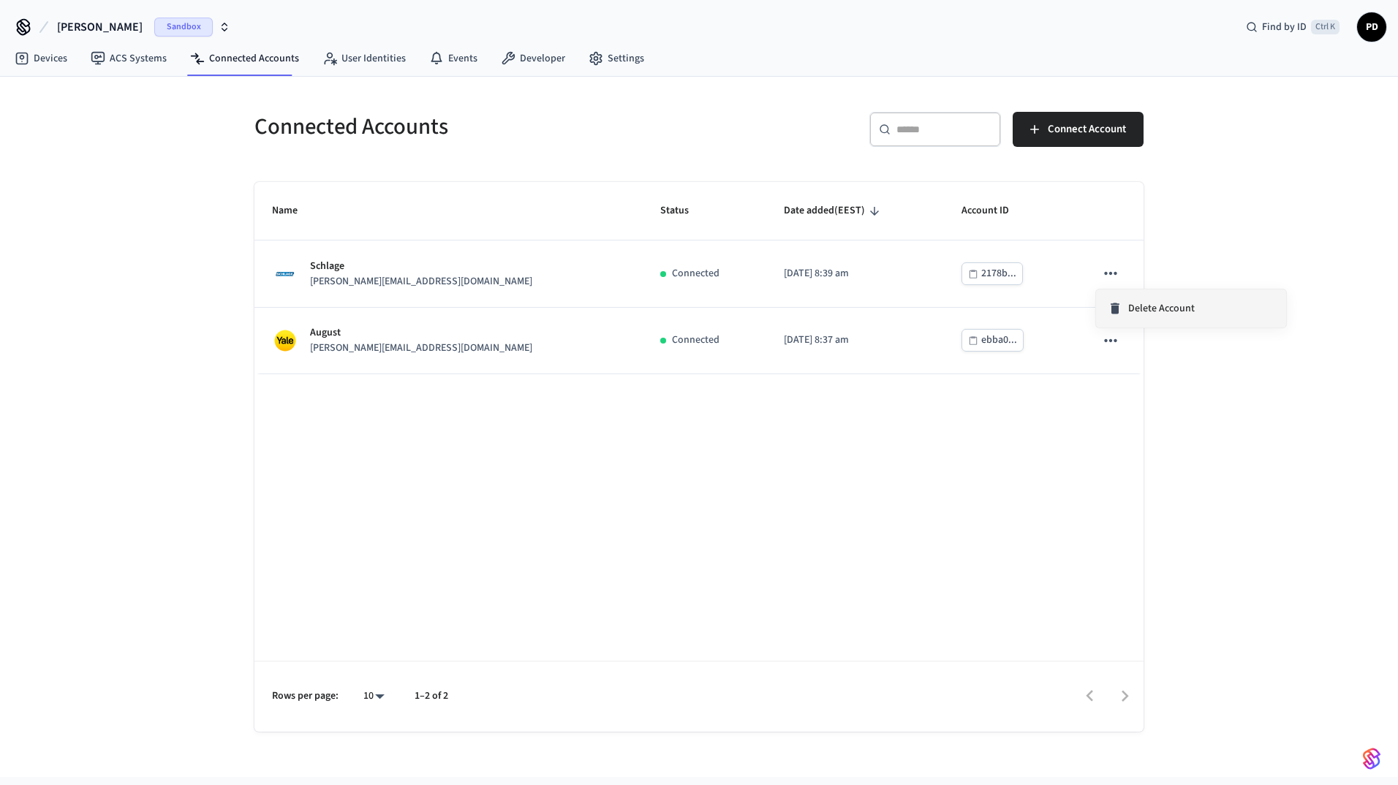
click at [1124, 319] on li "Delete Account" at bounding box center [1191, 308] width 190 height 38
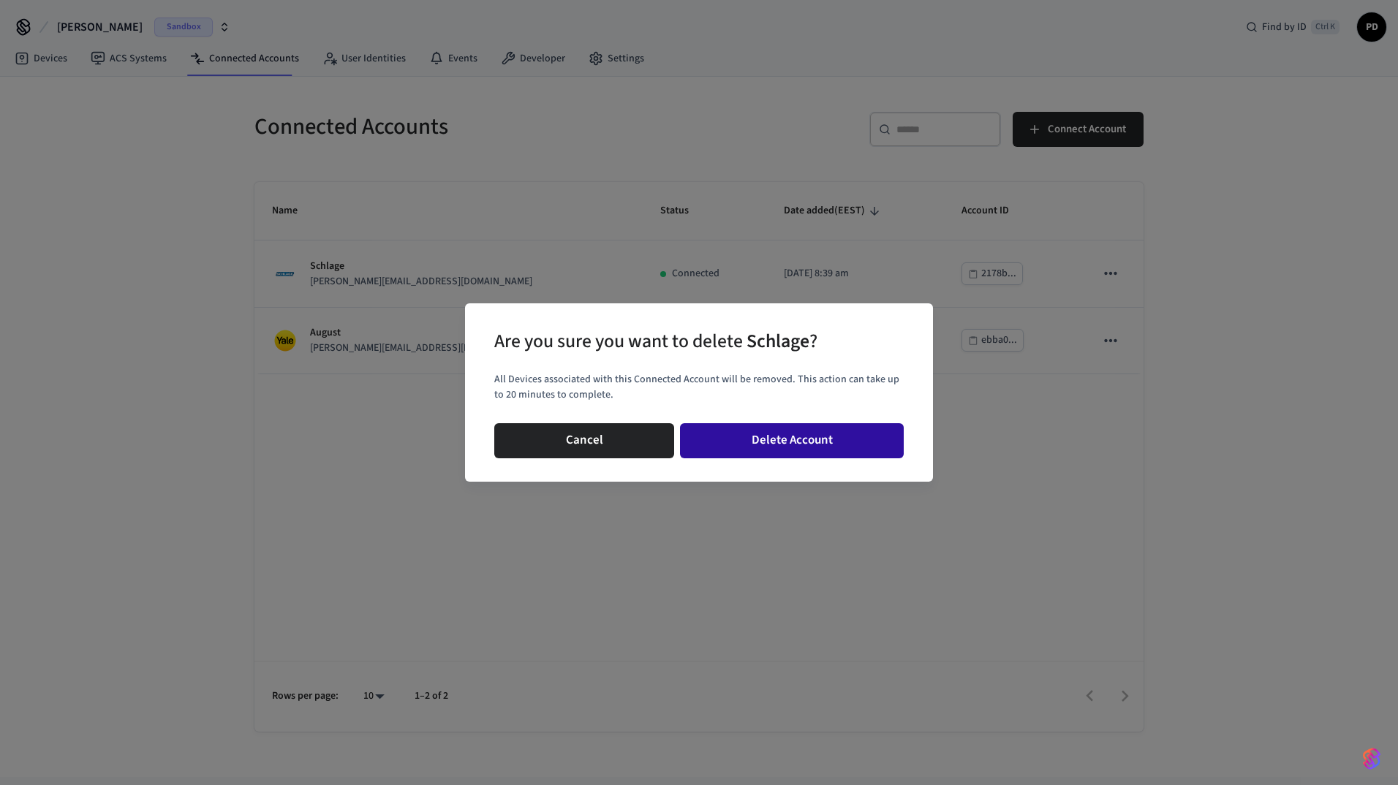
click at [861, 427] on button "Delete Account" at bounding box center [792, 440] width 224 height 35
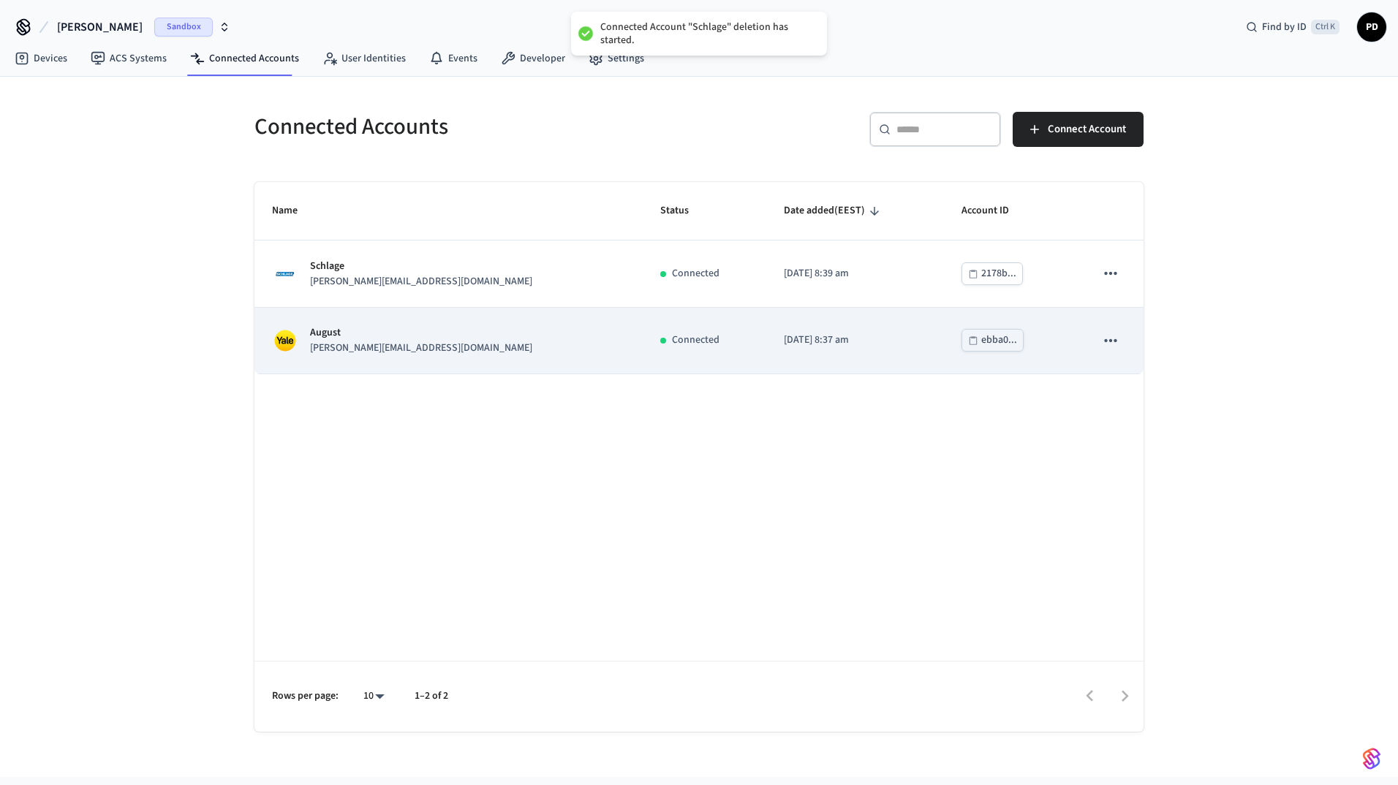
click at [1108, 340] on icon "sticky table" at bounding box center [1110, 340] width 19 height 19
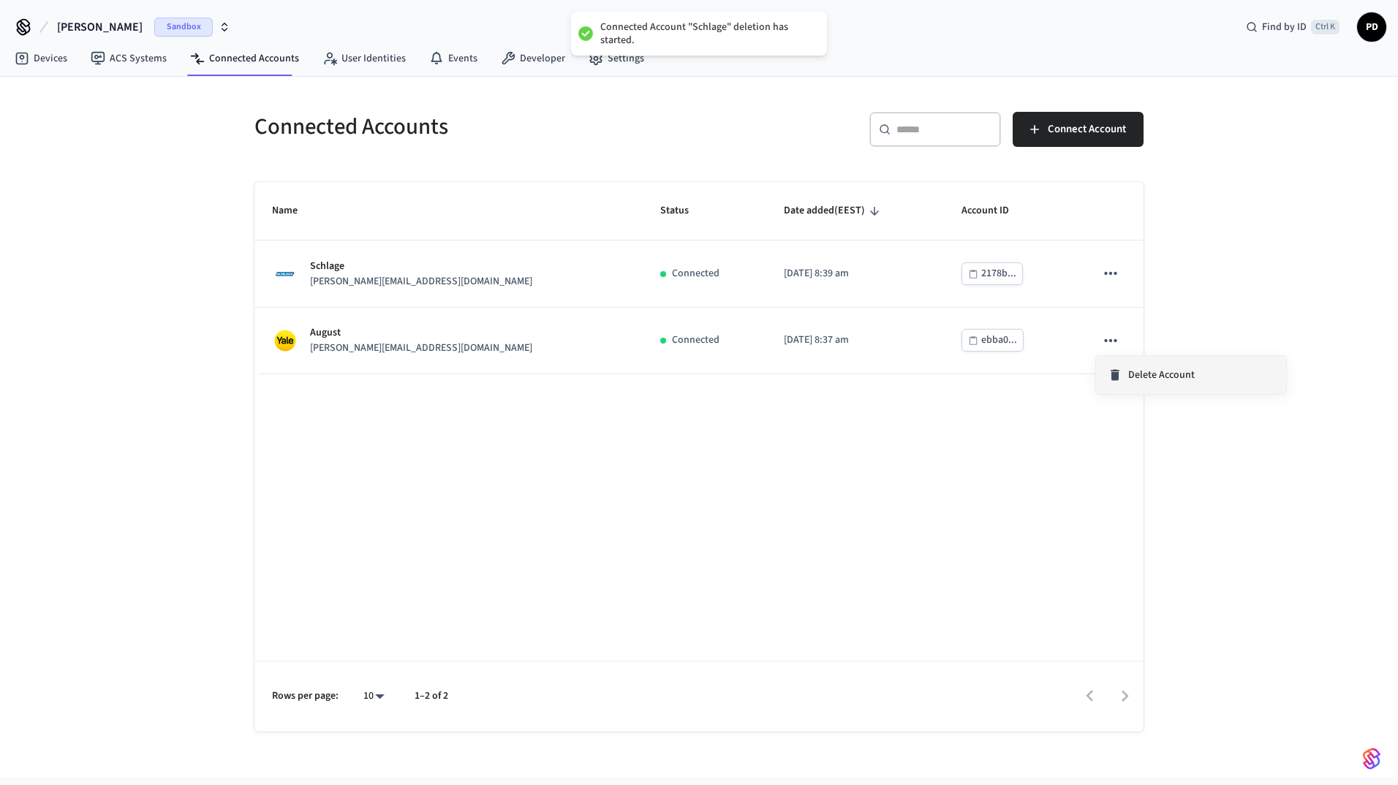
click at [1129, 389] on li "Delete Account" at bounding box center [1191, 375] width 190 height 38
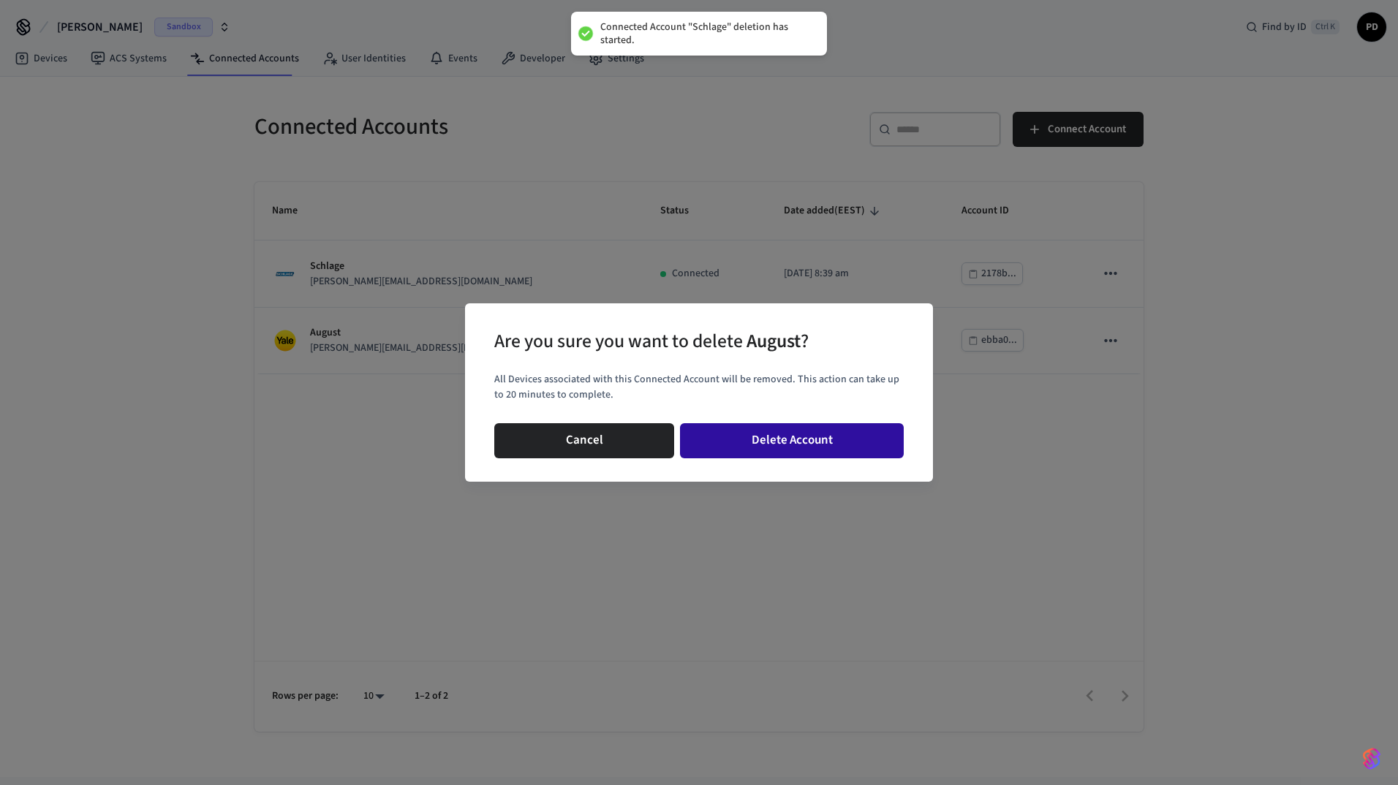
click at [836, 442] on button "Delete Account" at bounding box center [792, 440] width 224 height 35
